Goal: Navigation & Orientation: Find specific page/section

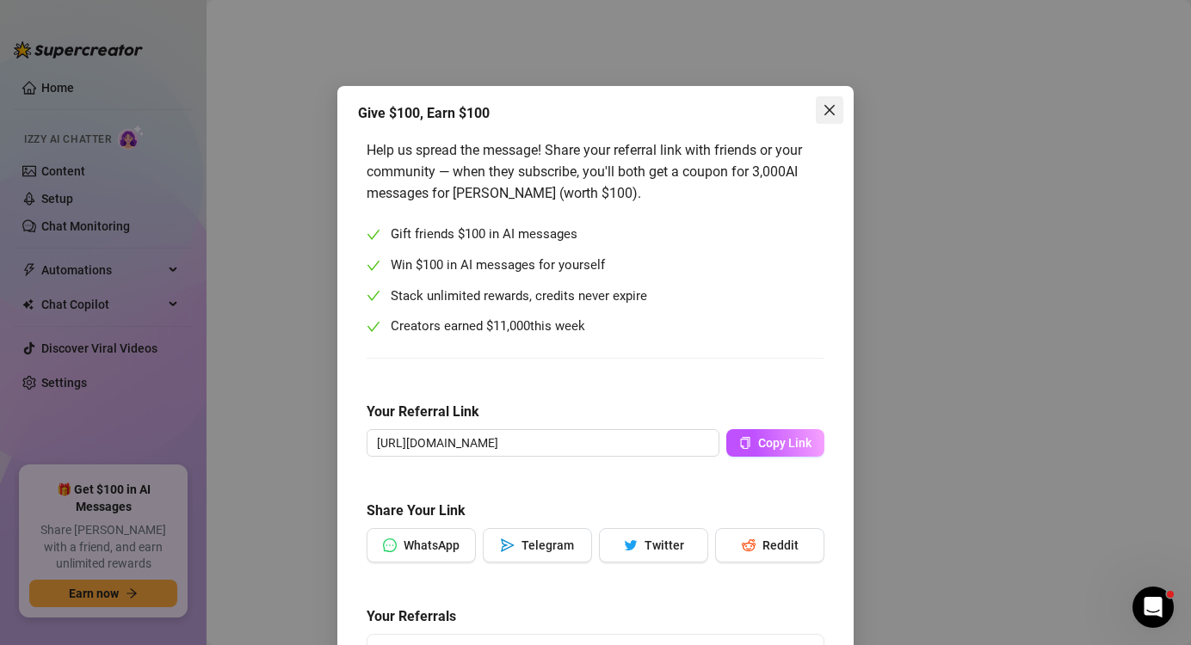
click at [824, 107] on icon "close" at bounding box center [829, 110] width 10 height 10
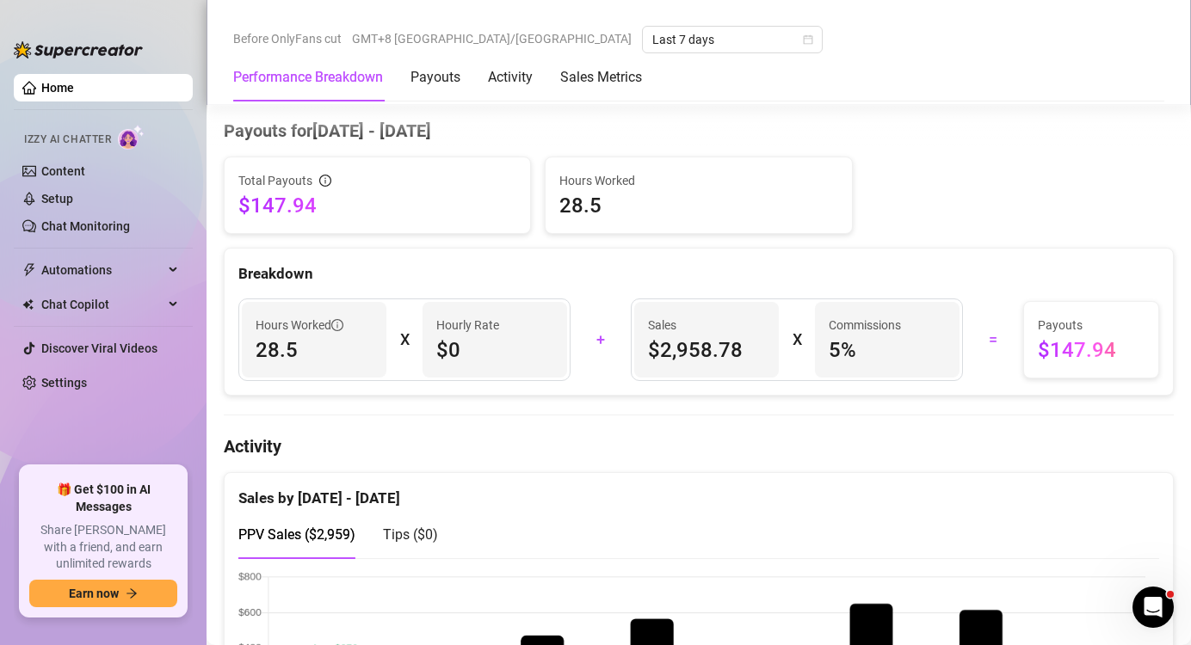
scroll to position [688, 0]
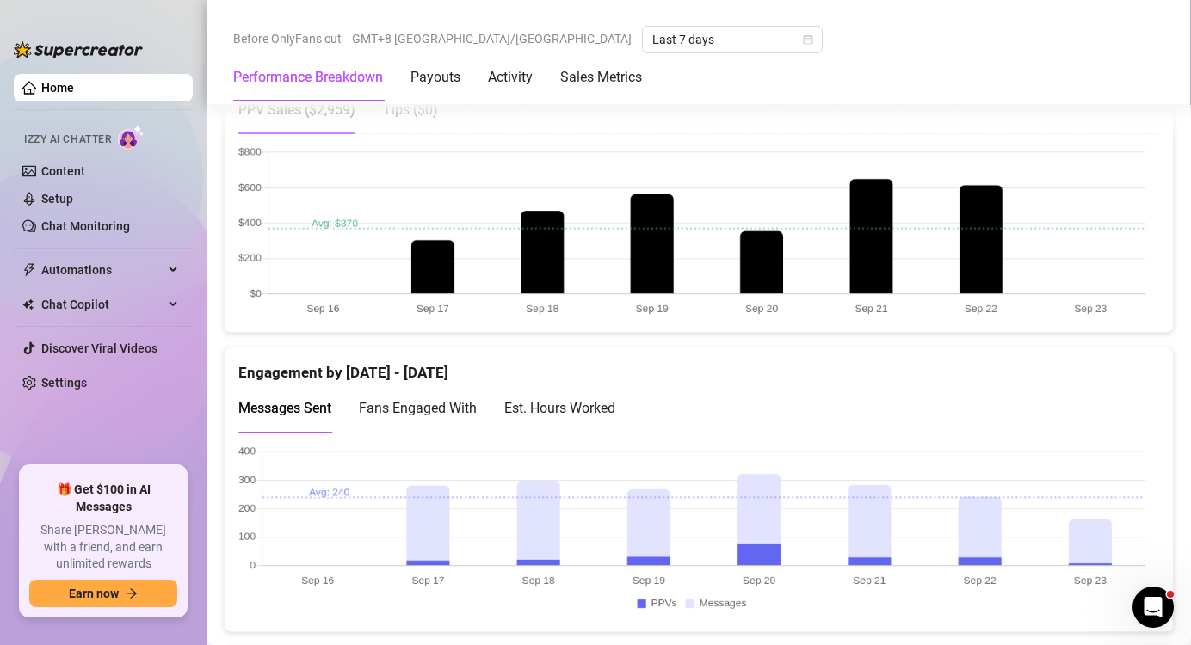
scroll to position [946, 0]
